Goal: Task Accomplishment & Management: Manage account settings

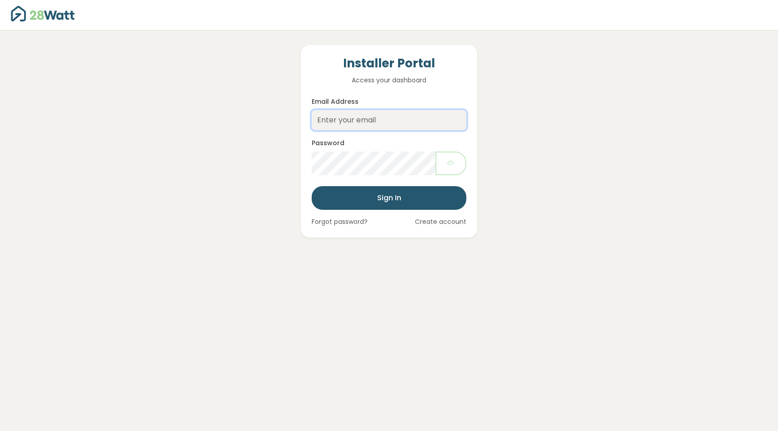
click at [411, 120] on input "Email Address" at bounding box center [388, 120] width 155 height 20
type input "[EMAIL_ADDRESS][DOMAIN_NAME]"
click at [398, 193] on button "Sign In" at bounding box center [388, 198] width 155 height 24
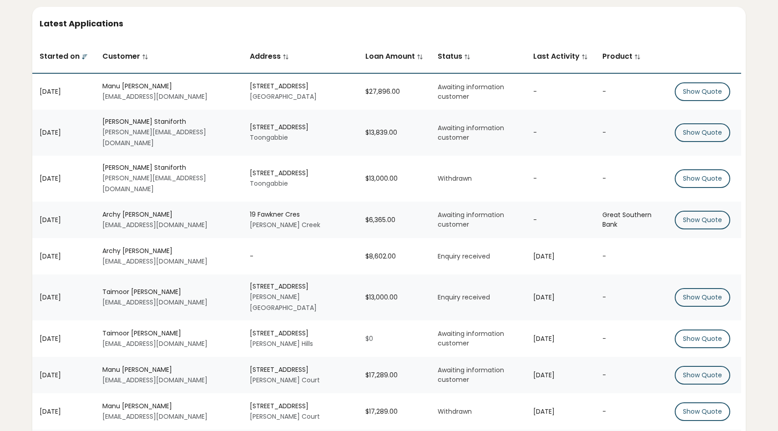
scroll to position [102, 0]
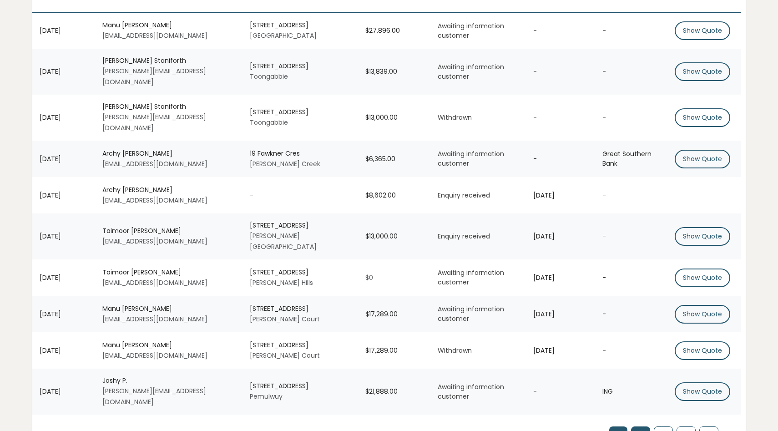
click at [638, 426] on button "2" at bounding box center [640, 434] width 19 height 16
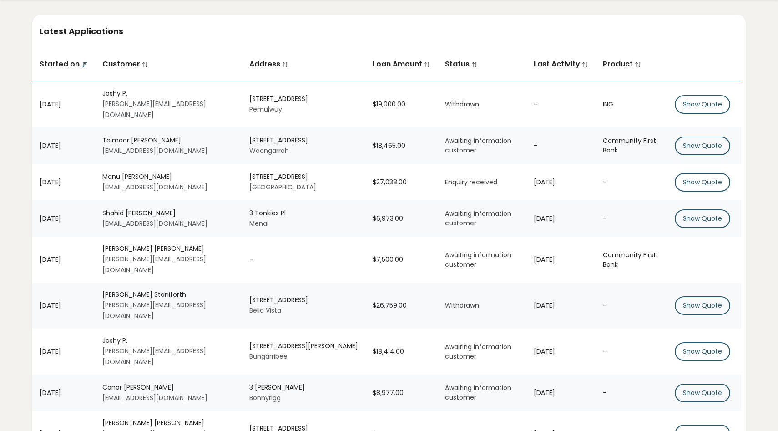
scroll to position [0, 0]
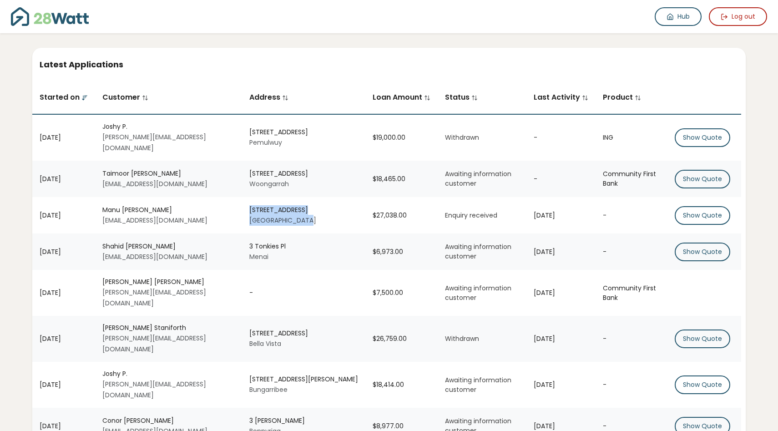
drag, startPoint x: 247, startPoint y: 201, endPoint x: 303, endPoint y: 213, distance: 56.8
click at [303, 213] on td "[STREET_ADDRESS]" at bounding box center [303, 215] width 123 height 36
copy div "[STREET_ADDRESS]"
